Goal: Information Seeking & Learning: Learn about a topic

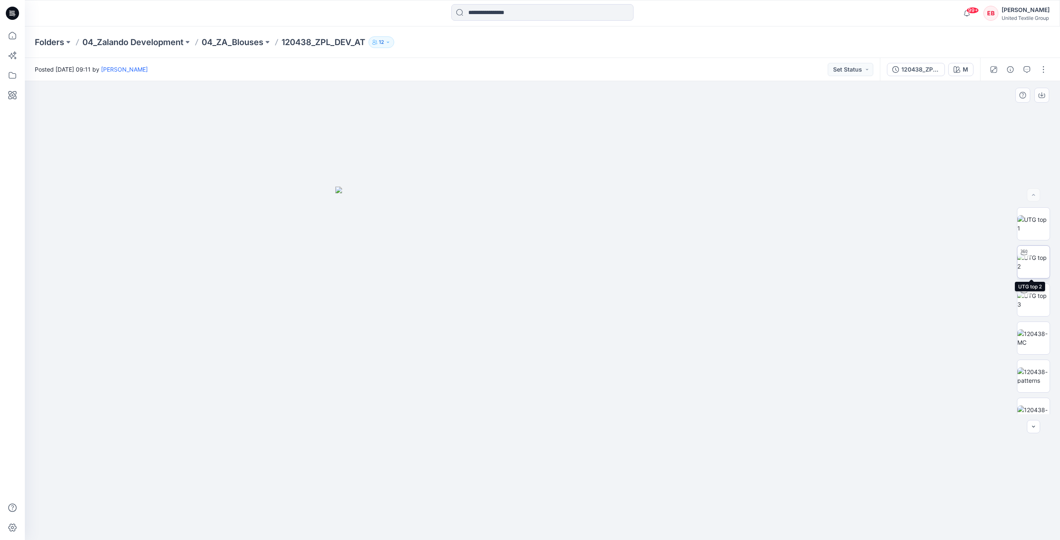
click at [1035, 258] on img at bounding box center [1033, 261] width 32 height 17
drag, startPoint x: 658, startPoint y: 513, endPoint x: 648, endPoint y: 493, distance: 22.4
click at [648, 493] on div at bounding box center [542, 310] width 1035 height 459
click at [1029, 301] on img at bounding box center [1033, 291] width 32 height 17
drag, startPoint x: 667, startPoint y: 501, endPoint x: 665, endPoint y: 474, distance: 26.9
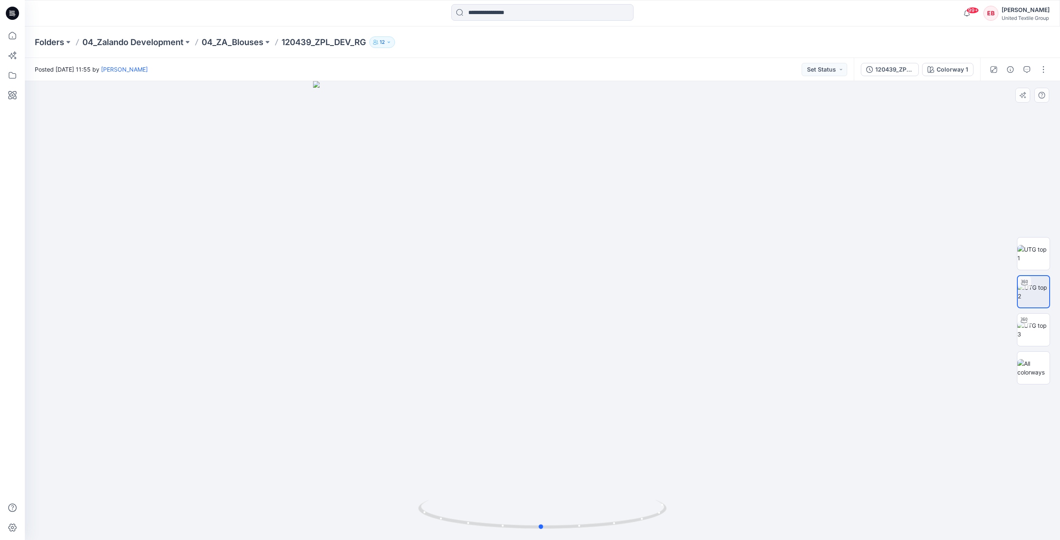
click at [665, 474] on div at bounding box center [542, 310] width 1035 height 459
click at [16, 17] on icon at bounding box center [12, 13] width 13 height 13
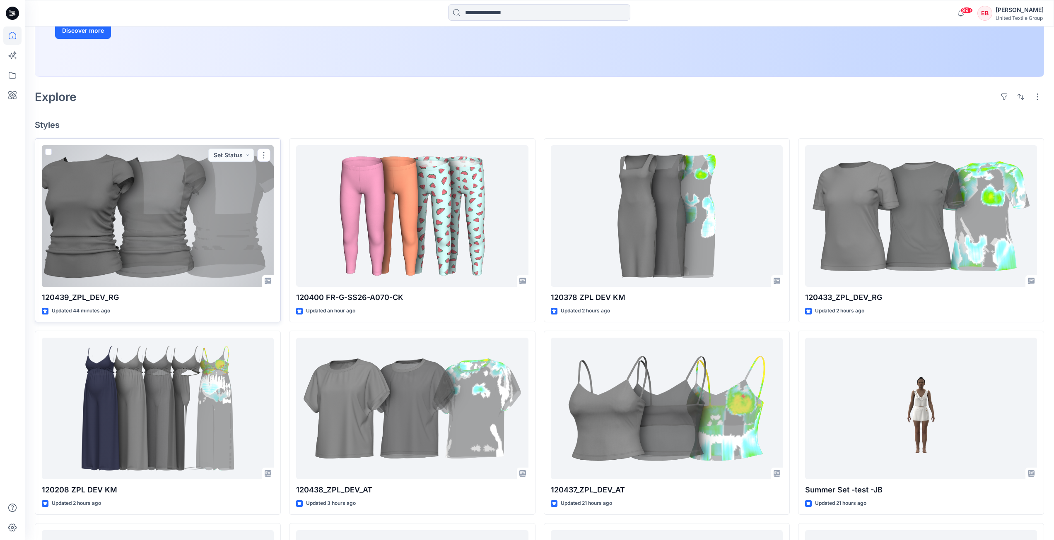
scroll to position [166, 0]
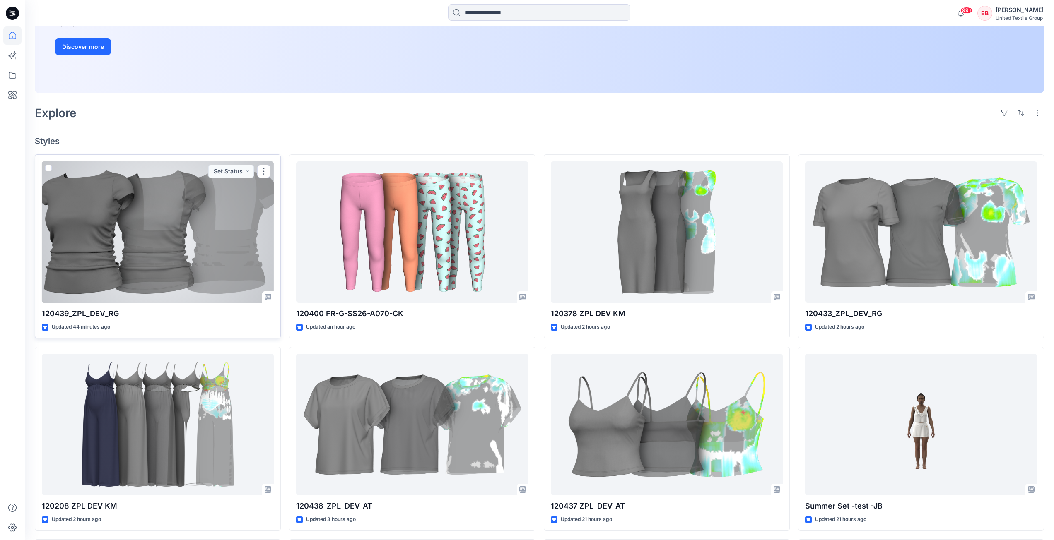
click at [169, 234] on div at bounding box center [158, 232] width 232 height 142
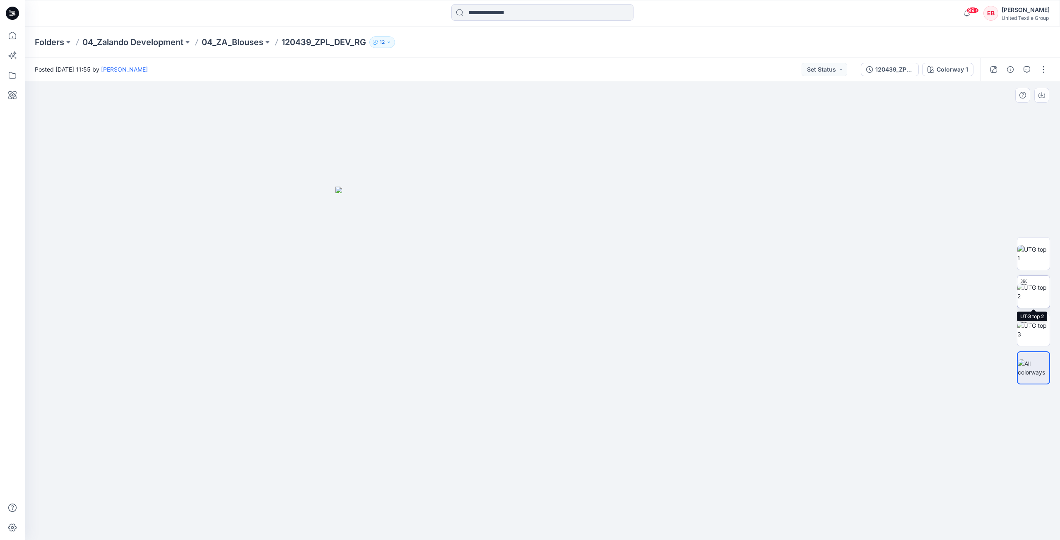
click at [1035, 296] on img at bounding box center [1033, 291] width 32 height 17
drag, startPoint x: 642, startPoint y: 520, endPoint x: 568, endPoint y: 467, distance: 91.9
click at [540, 519] on icon at bounding box center [543, 515] width 250 height 31
drag, startPoint x: 588, startPoint y: 527, endPoint x: 708, endPoint y: 513, distance: 121.0
click at [708, 513] on div at bounding box center [542, 310] width 1035 height 459
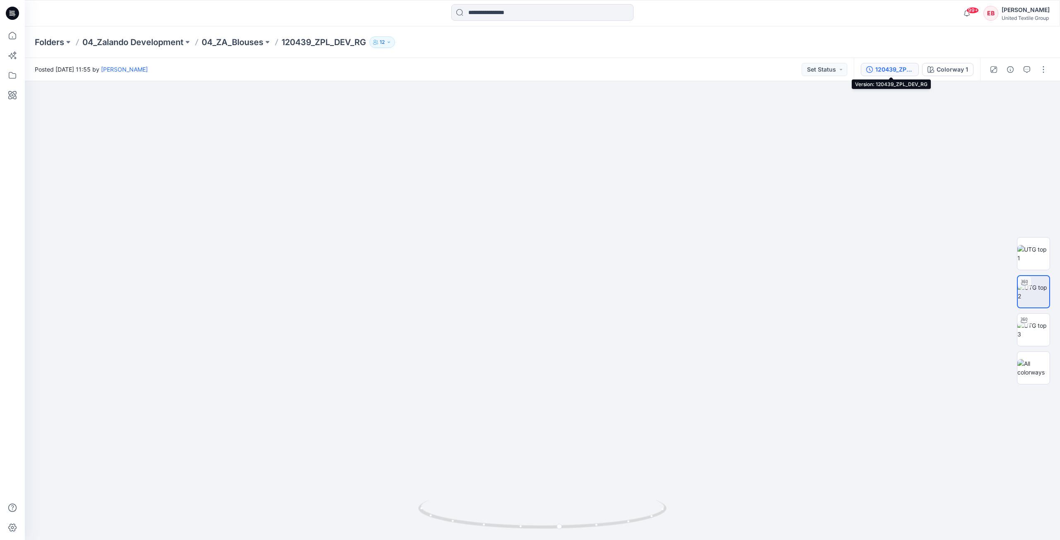
click at [907, 67] on div "120439_ZPL_DEV_RG" at bounding box center [894, 69] width 38 height 9
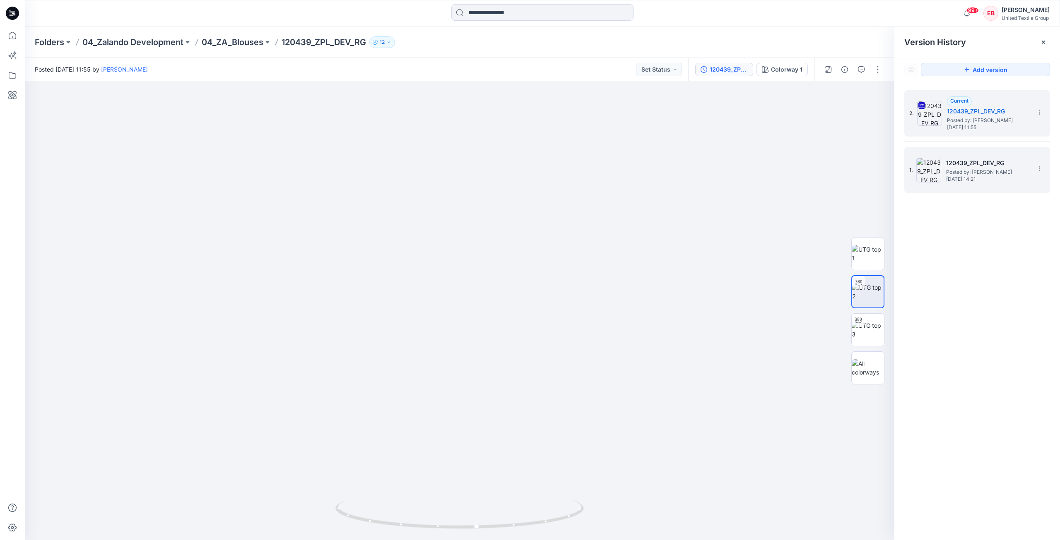
click at [1013, 182] on span "Wednesday, September 10, 2025 14:21" at bounding box center [987, 179] width 83 height 6
click at [997, 122] on span "Posted by: Rita Garneliene" at bounding box center [988, 120] width 83 height 8
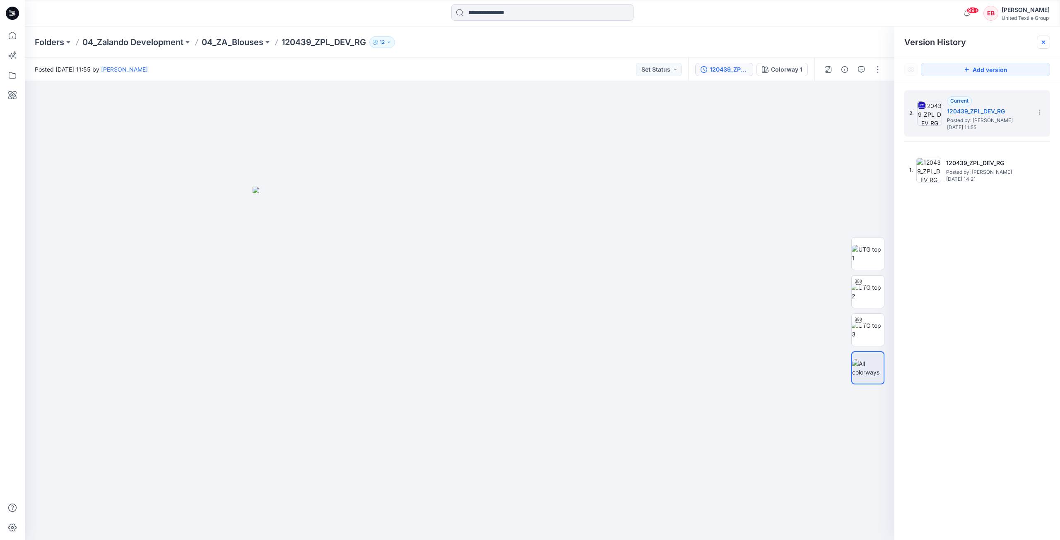
click at [1041, 43] on icon at bounding box center [1043, 42] width 7 height 7
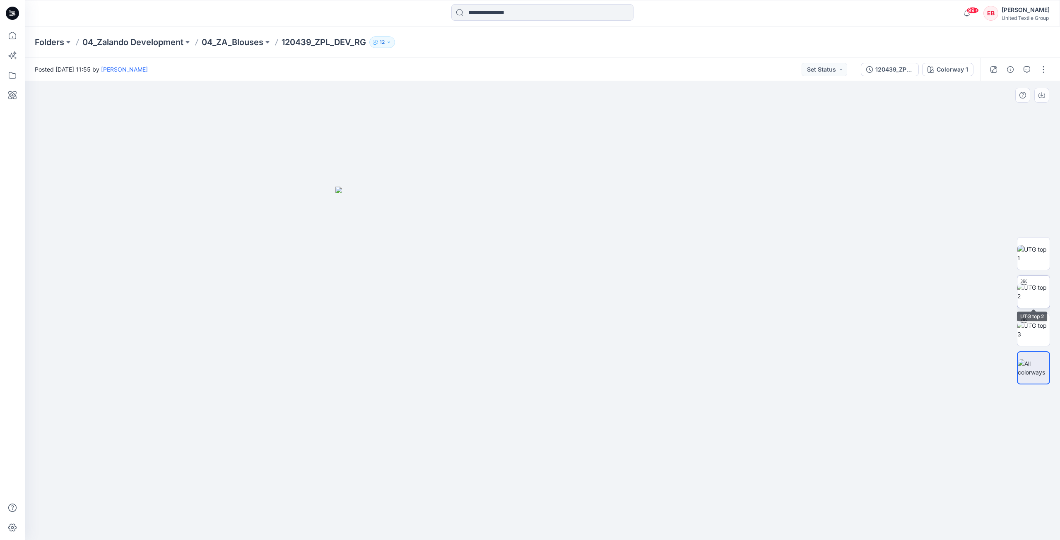
click at [1036, 291] on img at bounding box center [1033, 291] width 32 height 17
drag, startPoint x: 648, startPoint y: 508, endPoint x: 660, endPoint y: 516, distance: 14.2
click at [660, 516] on icon at bounding box center [543, 515] width 250 height 31
